Goal: Task Accomplishment & Management: Use online tool/utility

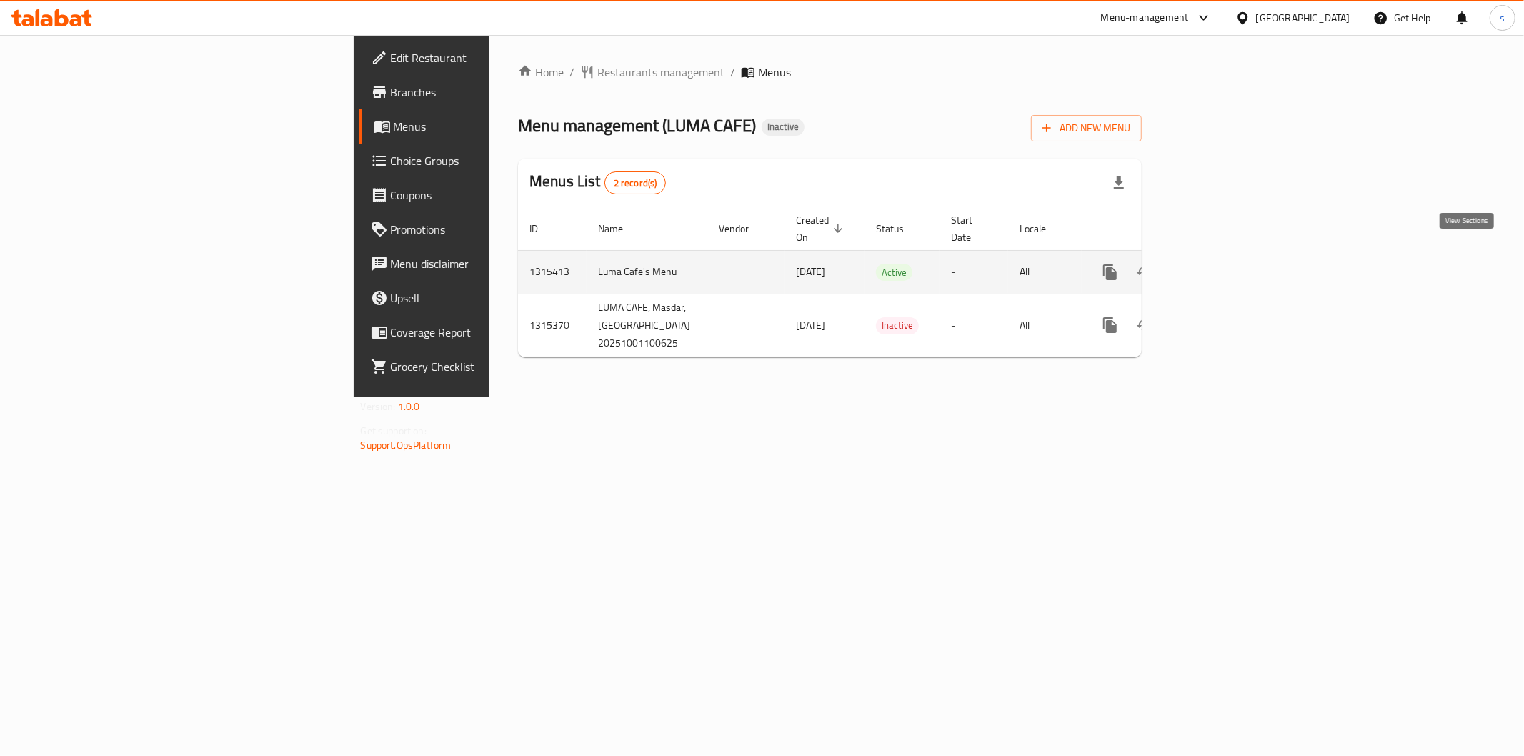
click at [1222, 264] on icon "enhanced table" at bounding box center [1213, 272] width 17 height 17
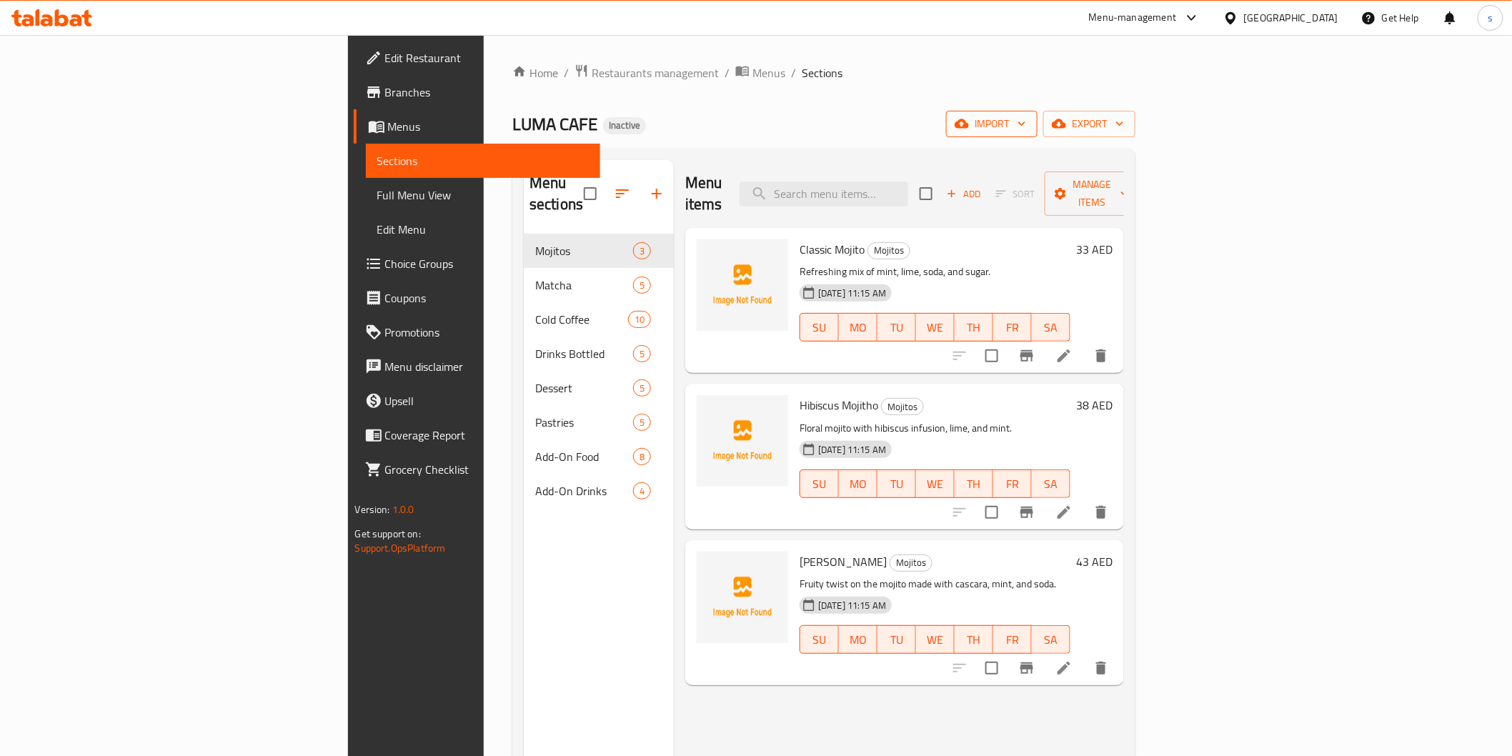
click at [1026, 121] on span "import" at bounding box center [991, 124] width 69 height 18
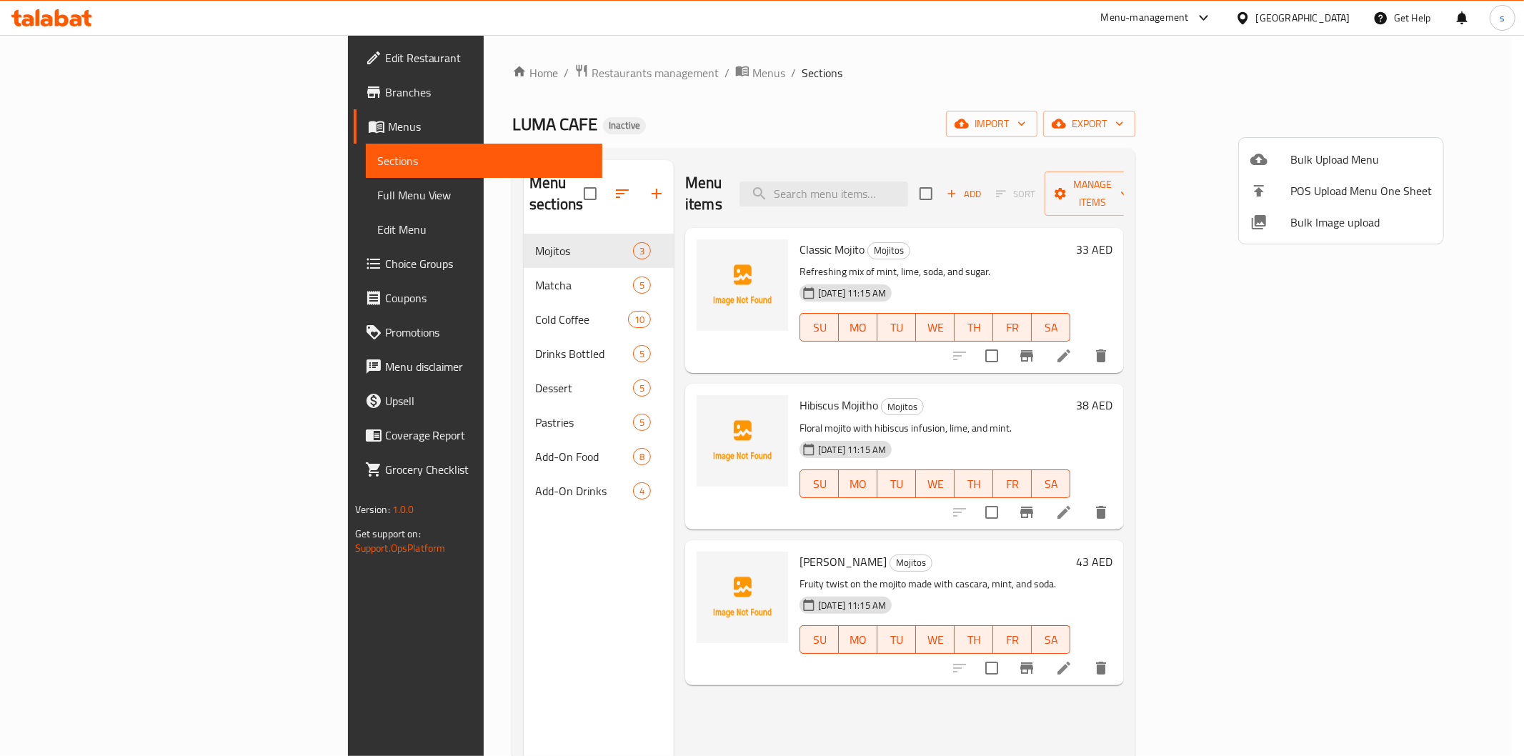
click at [1304, 152] on span "Bulk Upload Menu" at bounding box center [1360, 159] width 141 height 17
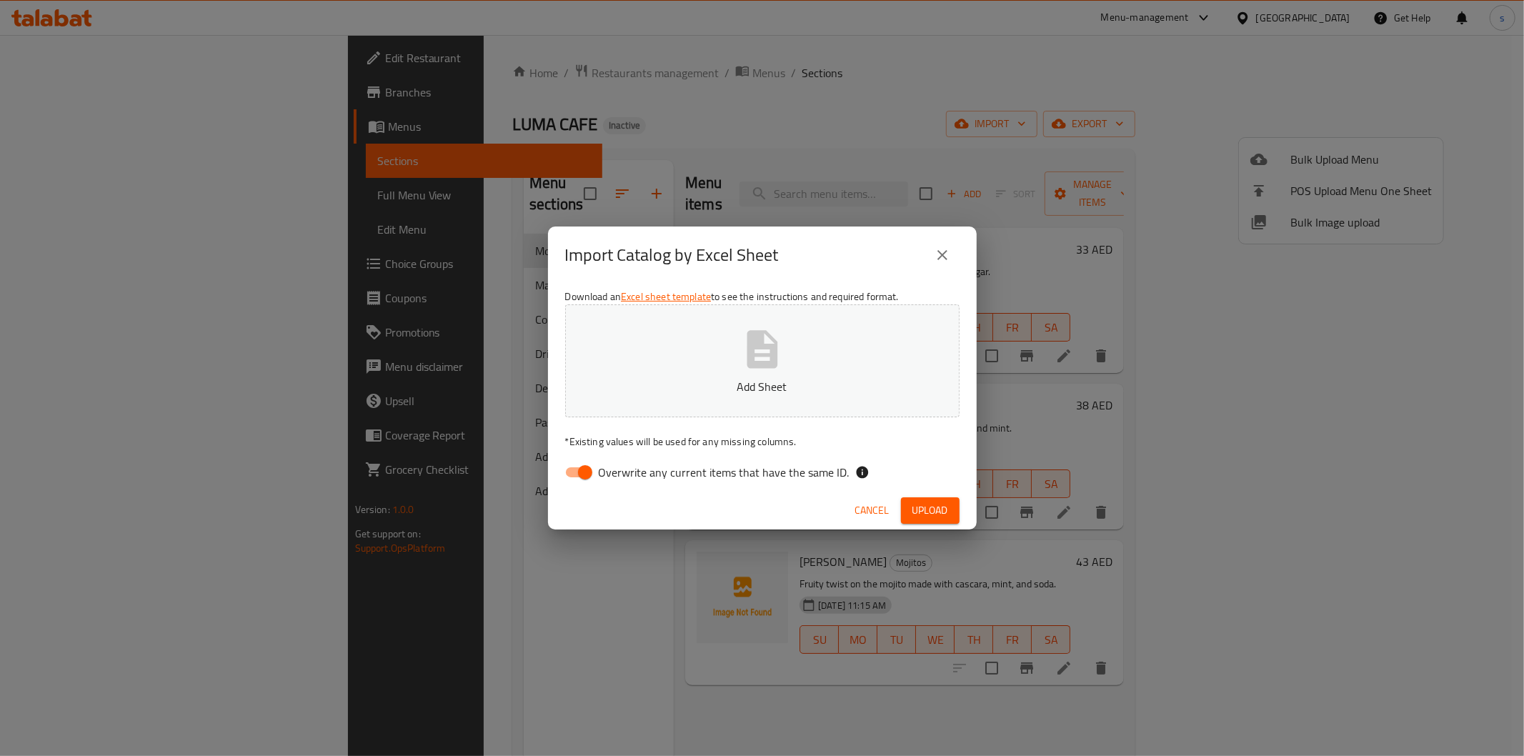
click at [574, 477] on input "Overwrite any current items that have the same ID." at bounding box center [584, 472] width 81 height 27
checkbox input "false"
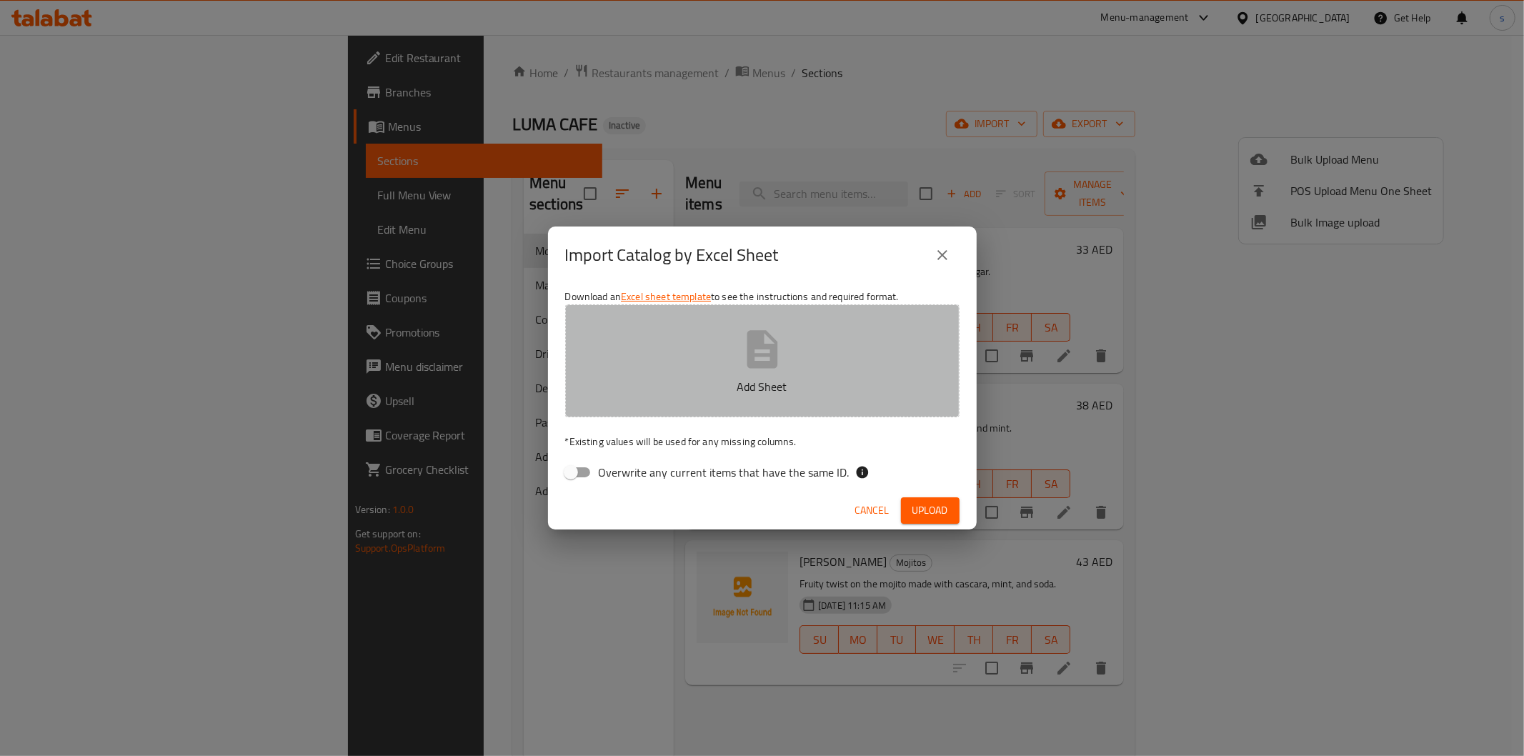
click at [659, 387] on p "Add Sheet" at bounding box center [762, 386] width 350 height 17
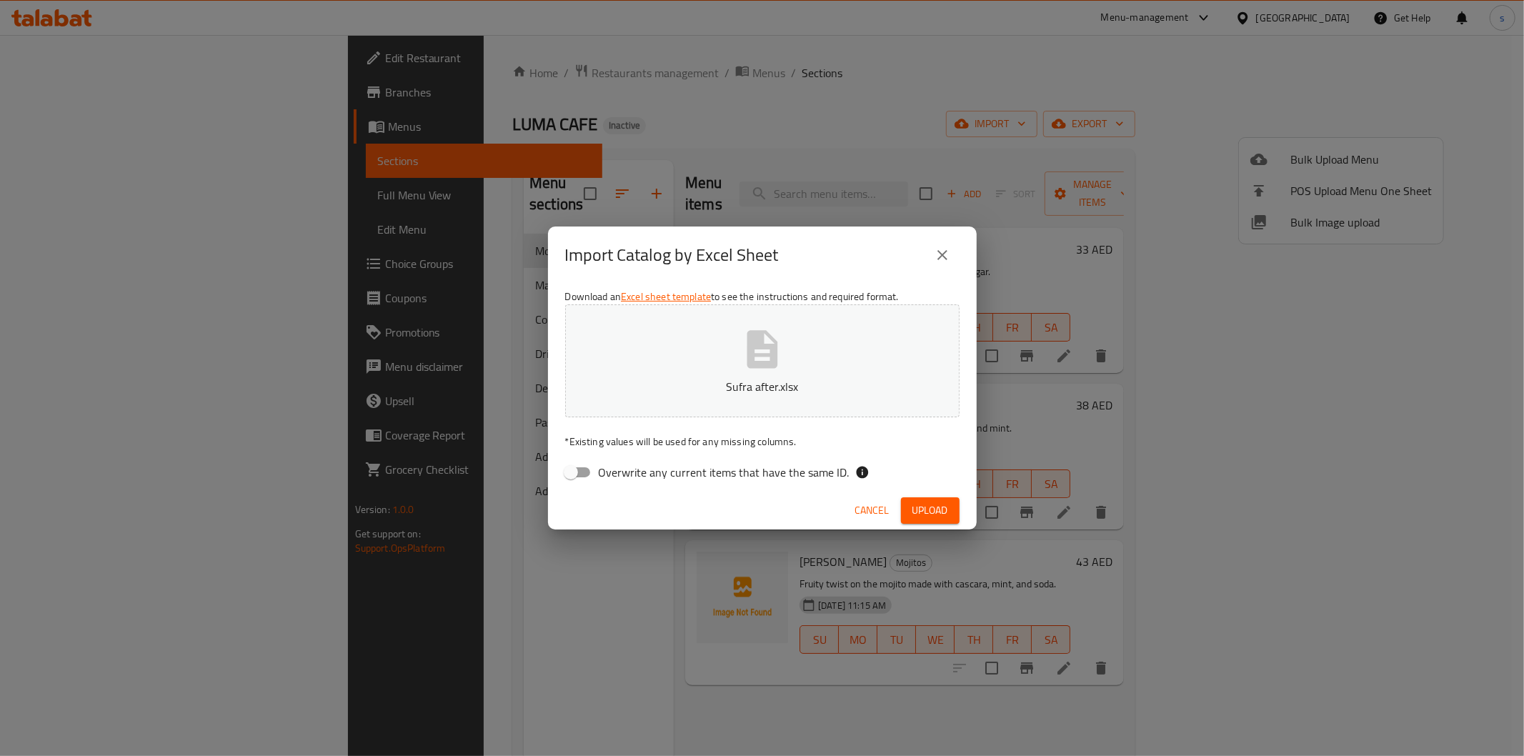
click at [934, 504] on span "Upload" at bounding box center [930, 511] width 36 height 18
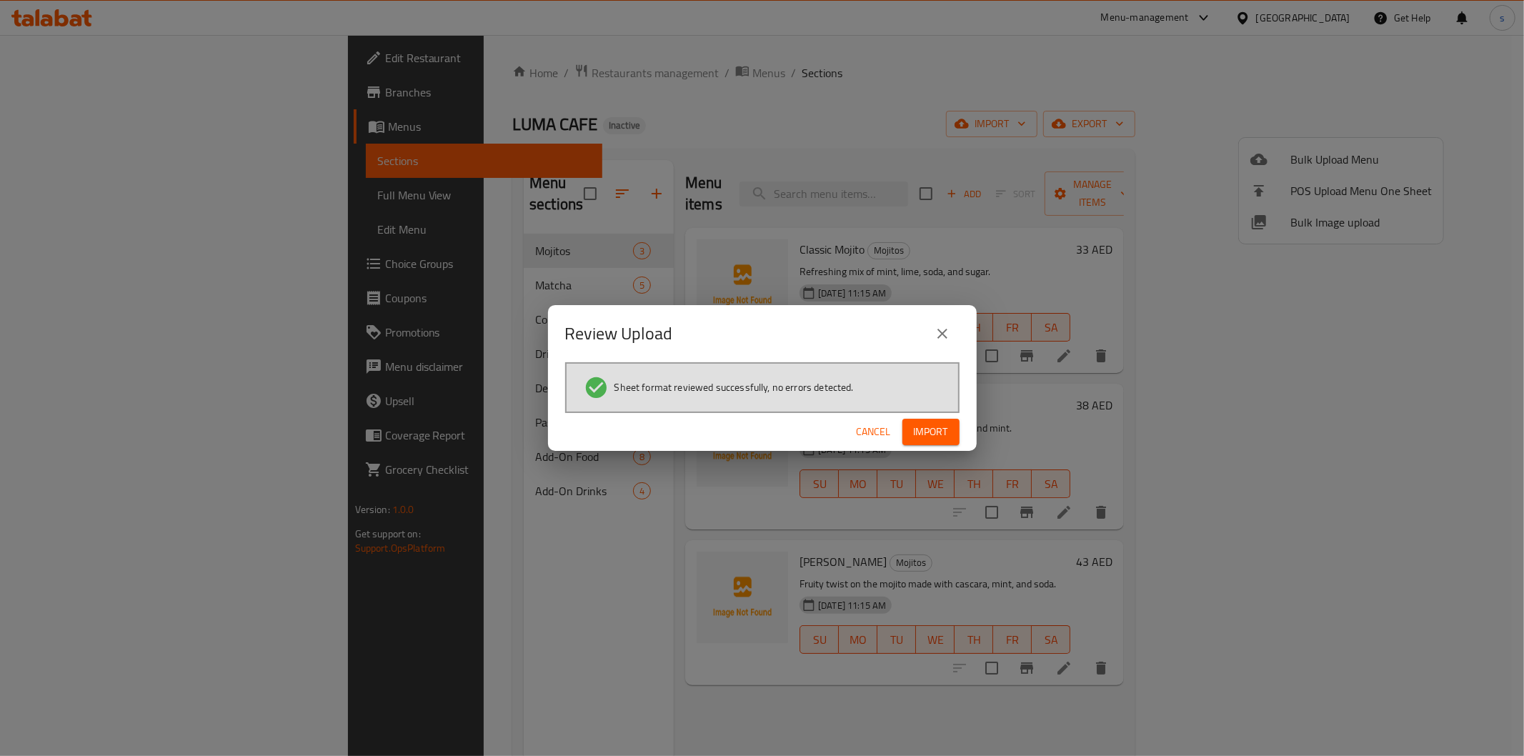
click at [932, 424] on span "Import" at bounding box center [931, 432] width 34 height 18
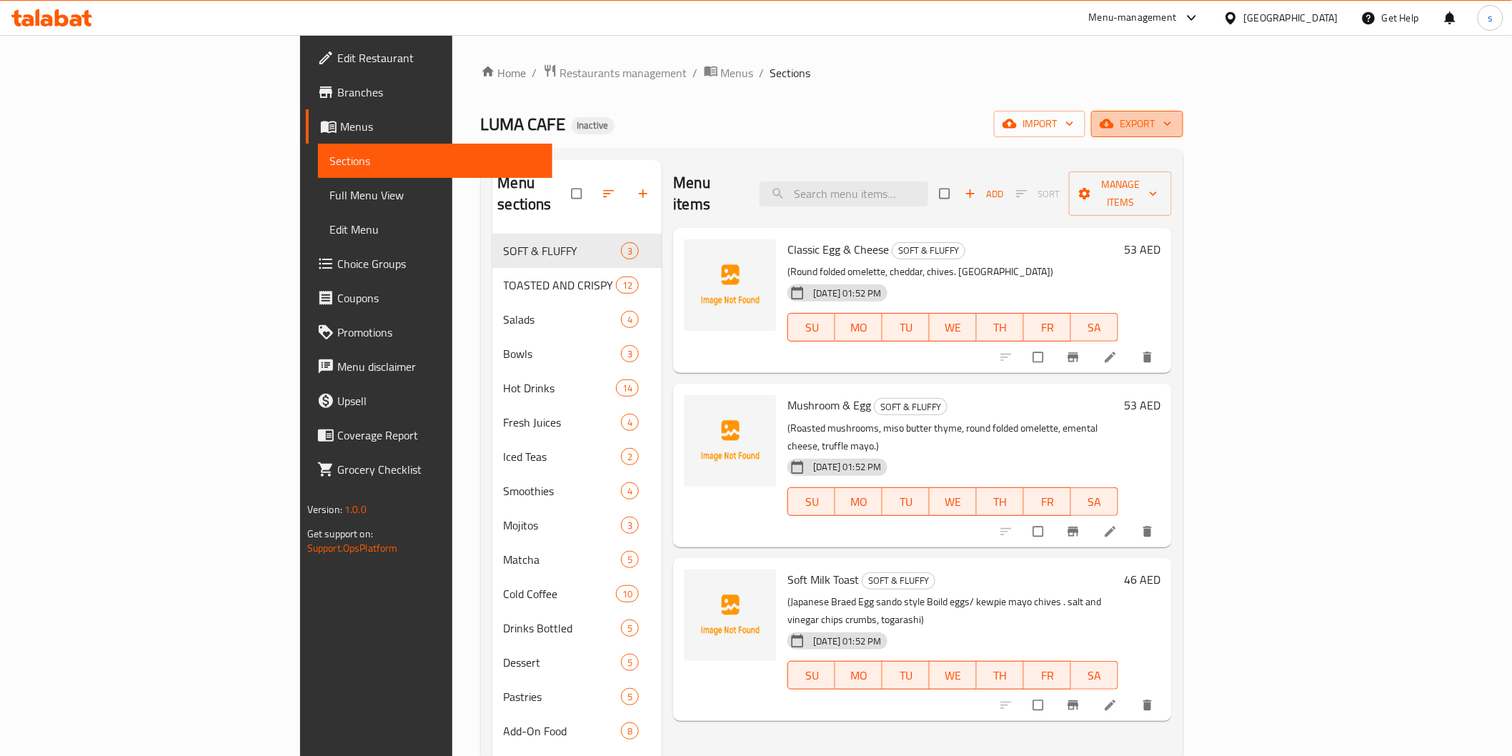
click at [1172, 122] on span "export" at bounding box center [1137, 124] width 69 height 18
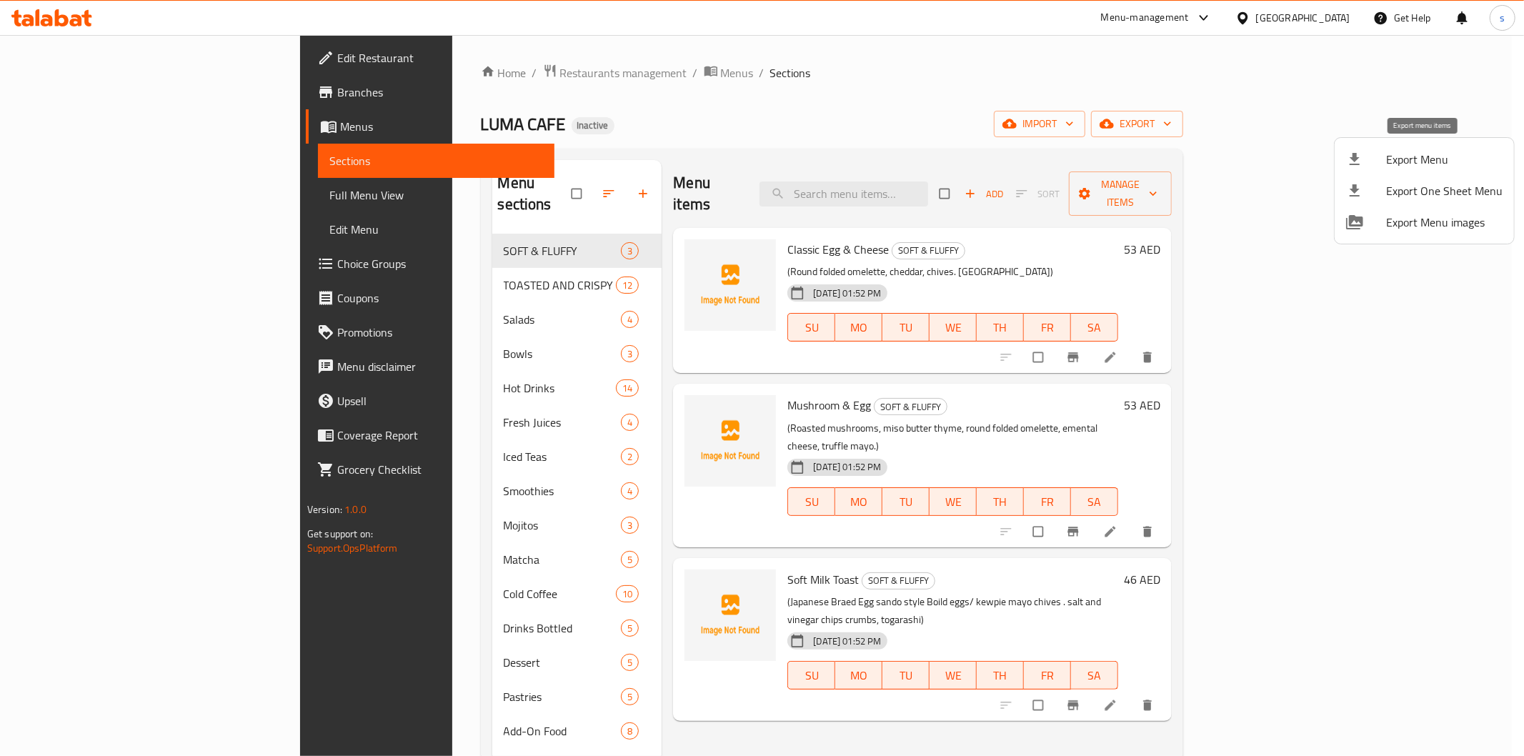
click at [1383, 163] on div at bounding box center [1366, 159] width 40 height 17
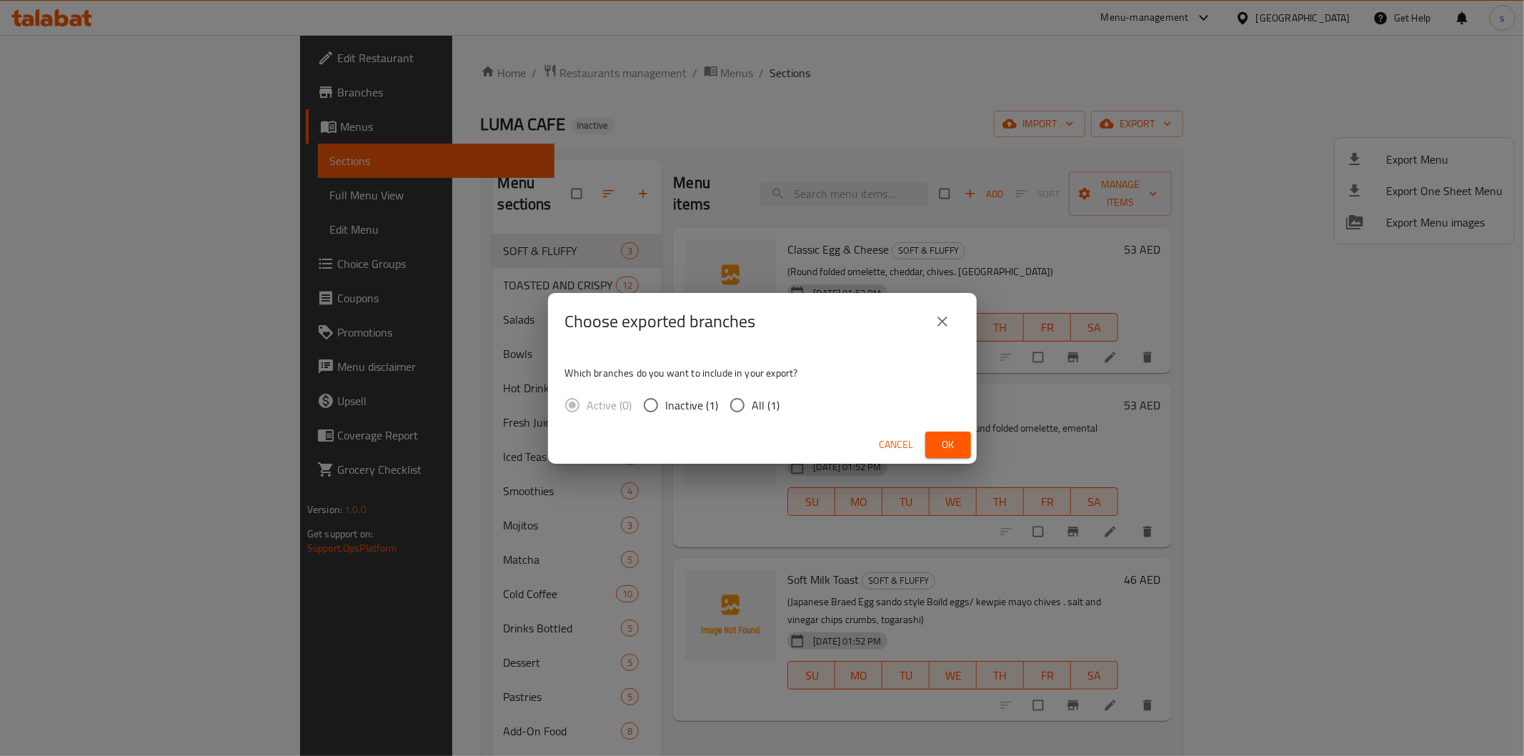
click at [729, 404] on input "All (1)" at bounding box center [737, 405] width 30 height 30
radio input "true"
click at [949, 441] on span "Ok" at bounding box center [948, 445] width 23 height 18
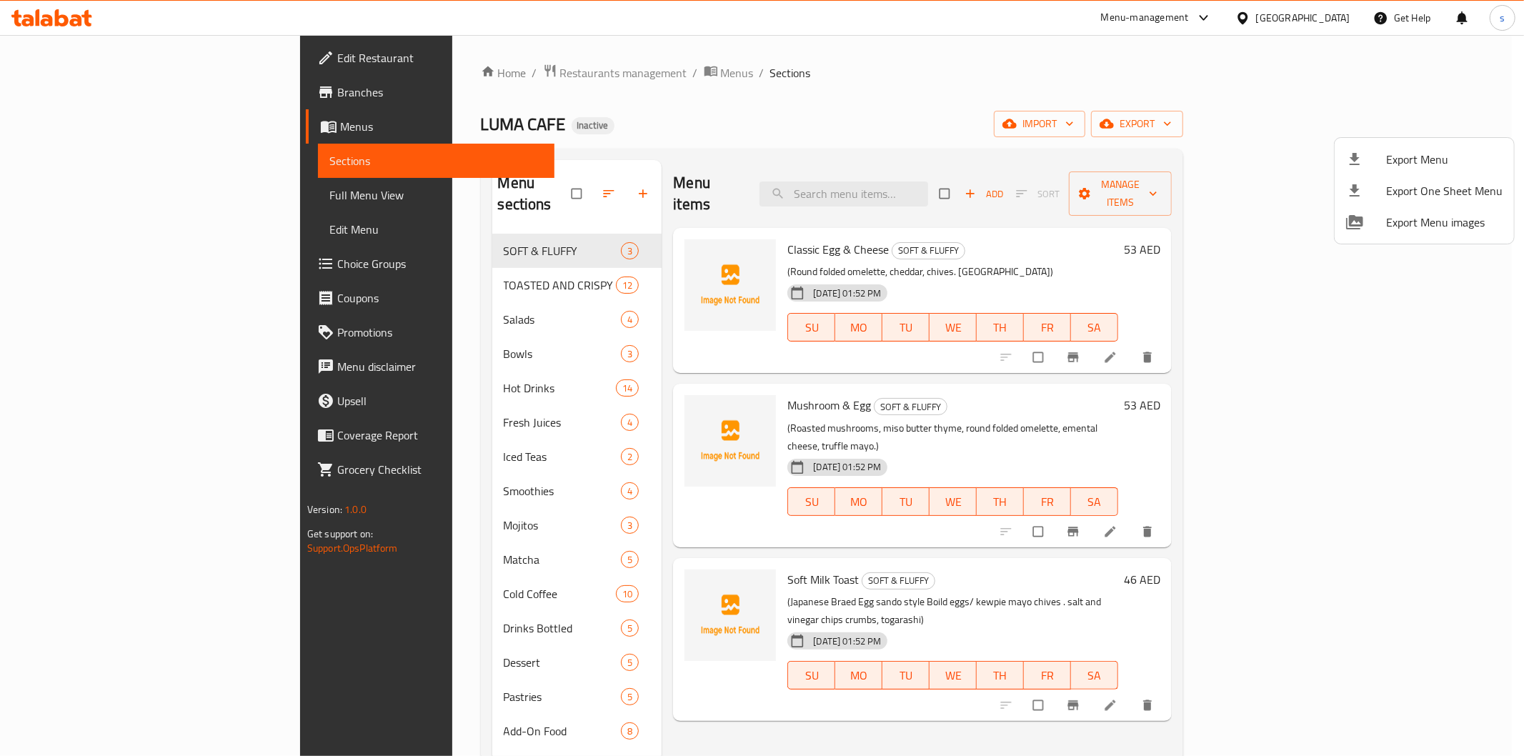
click at [47, 196] on div at bounding box center [762, 378] width 1524 height 756
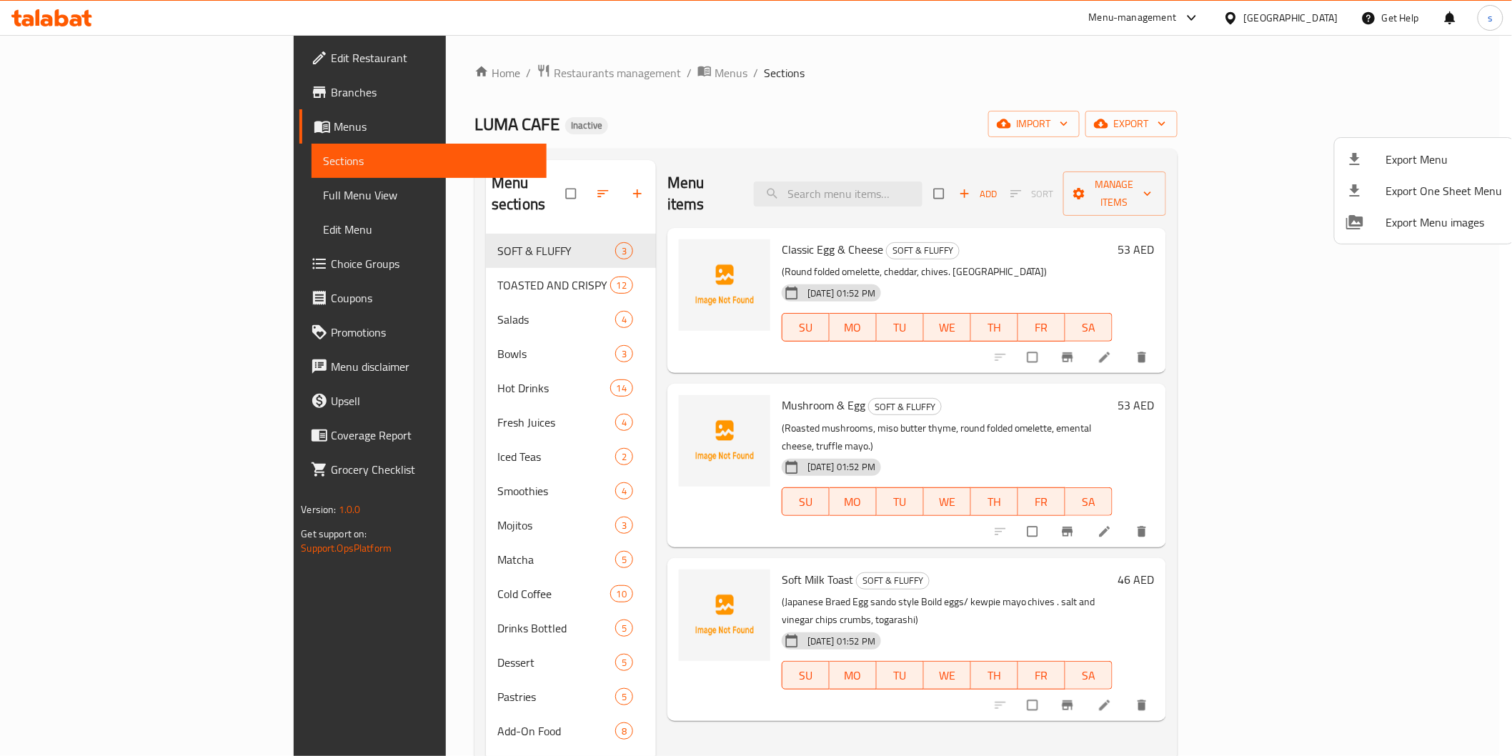
click at [323, 196] on span "Full Menu View" at bounding box center [429, 194] width 212 height 17
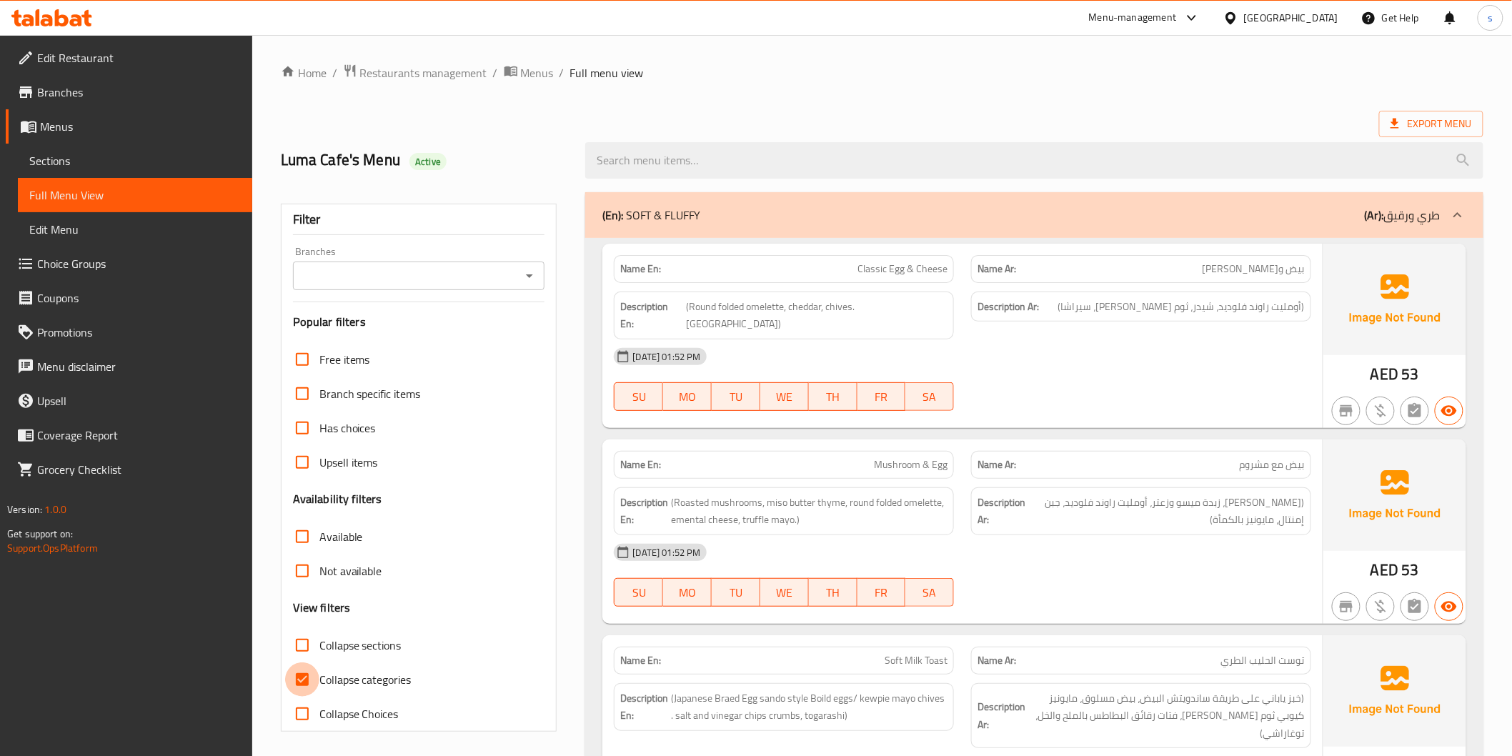
click at [304, 675] on input "Collapse categories" at bounding box center [302, 679] width 34 height 34
checkbox input "false"
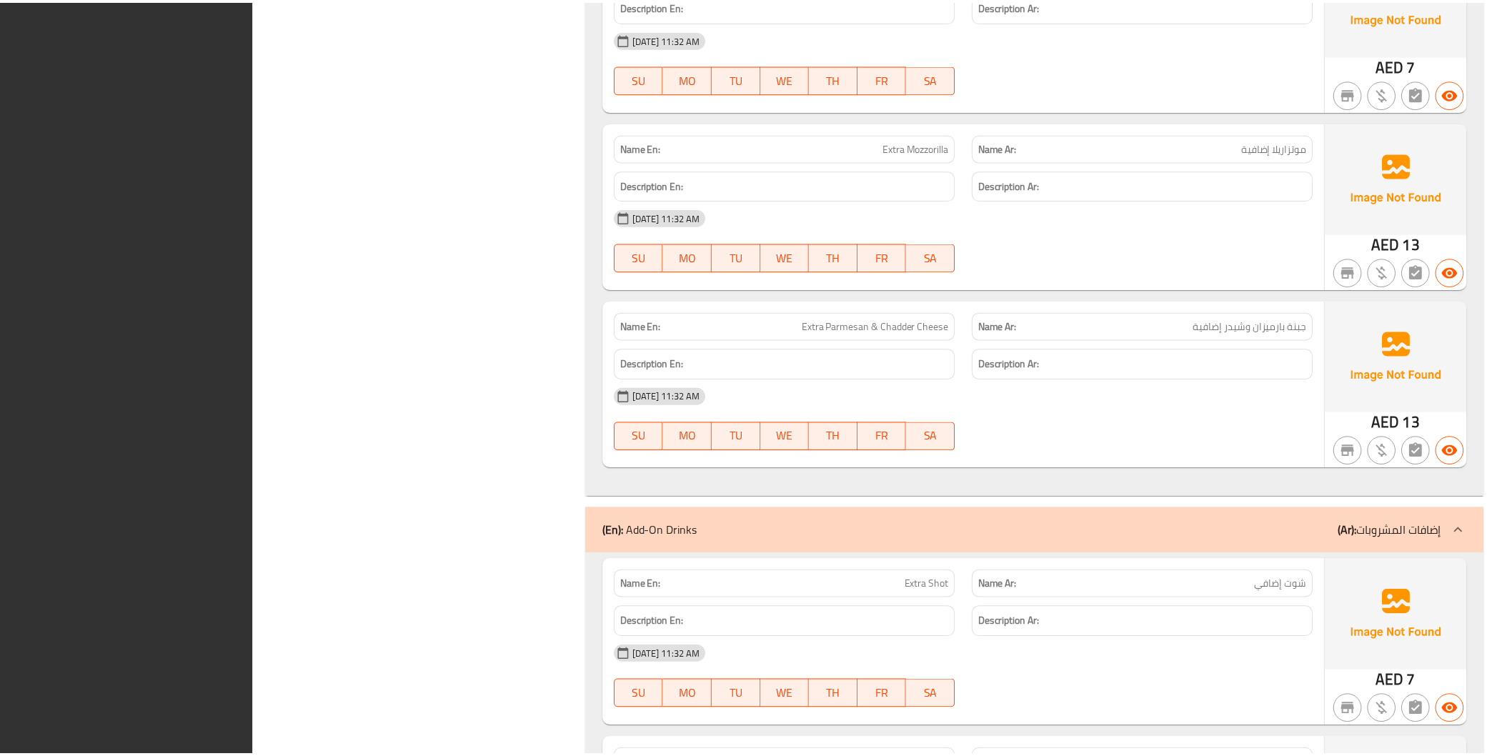
scroll to position [17645, 0]
